Goal: Navigation & Orientation: Go to known website

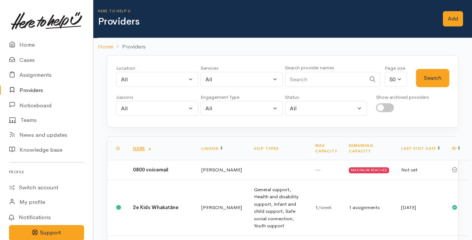
scroll to position [1142, 0]
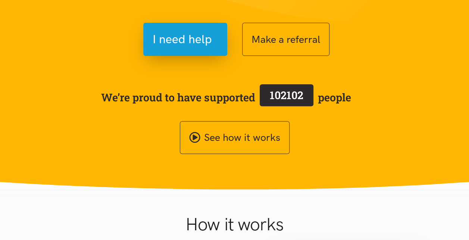
scroll to position [110, 0]
